Goal: Transaction & Acquisition: Purchase product/service

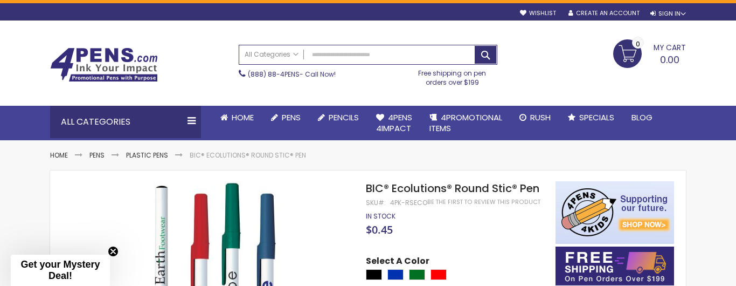
scroll to position [6, 0]
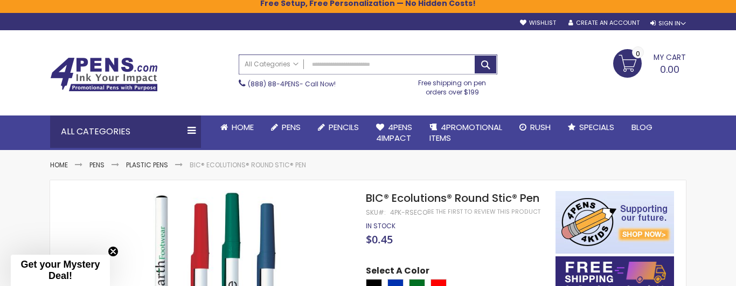
click at [361, 63] on input "Search" at bounding box center [368, 64] width 258 height 19
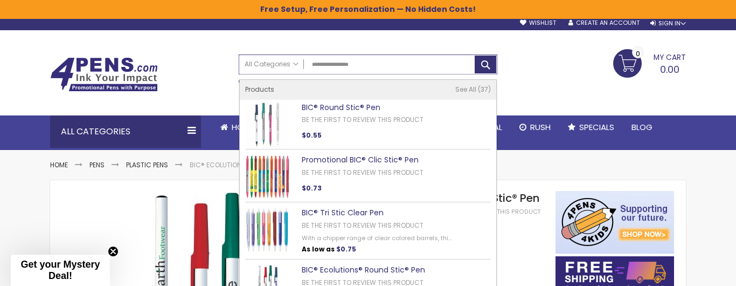
type input "**********"
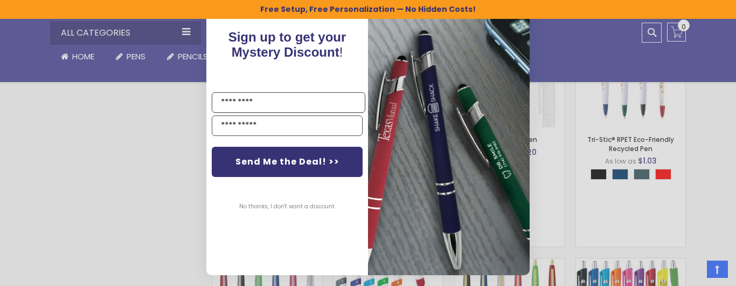
scroll to position [23, 0]
click at [159, 213] on div "Close dialog Sign up to get your Mystery Discount ! Name Email Send Me the Deal…" at bounding box center [368, 143] width 736 height 286
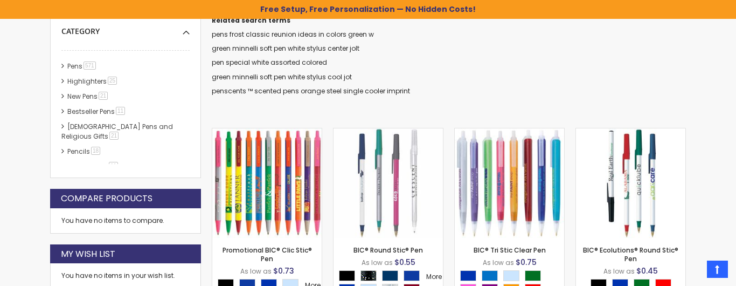
scroll to position [0, 0]
